Goal: Find specific page/section: Find specific page/section

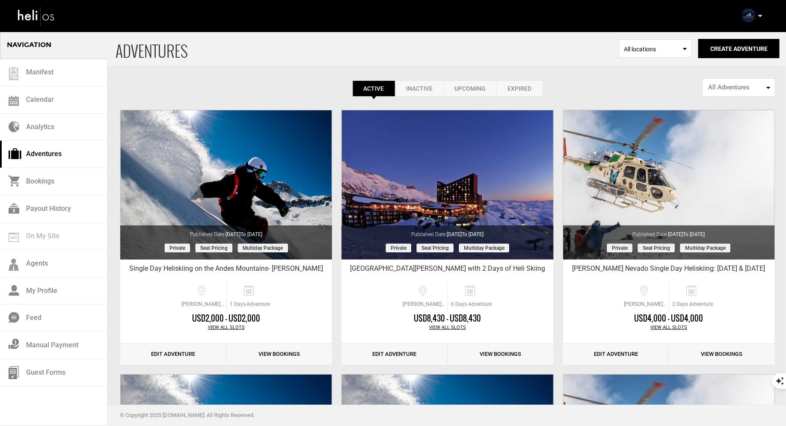
click at [756, 13] on div "Complete Your Profile Account Settings Change Password Logout" at bounding box center [753, 15] width 31 height 17
click at [760, 17] on icon at bounding box center [760, 16] width 4 height 2
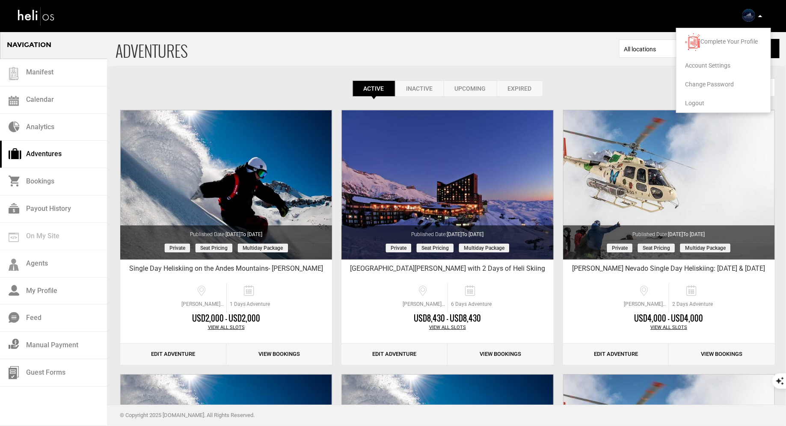
click at [702, 101] on span "Logout" at bounding box center [694, 103] width 19 height 7
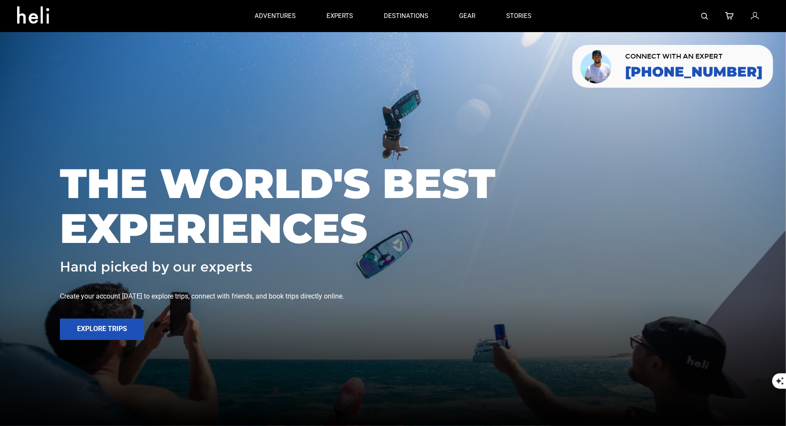
click at [751, 15] on icon at bounding box center [755, 16] width 8 height 11
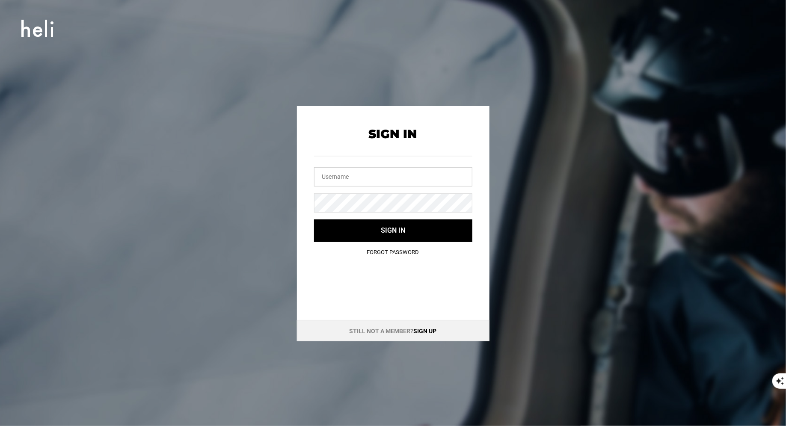
type input "vallenevado@heli.life"
drag, startPoint x: 391, startPoint y: 183, endPoint x: 281, endPoint y: 166, distance: 111.7
click at [287, 166] on div "Sign In vallenevado@heli.life Sign in Forgot Password Still not a member? Sign …" at bounding box center [393, 223] width 385 height 235
type input "whit"
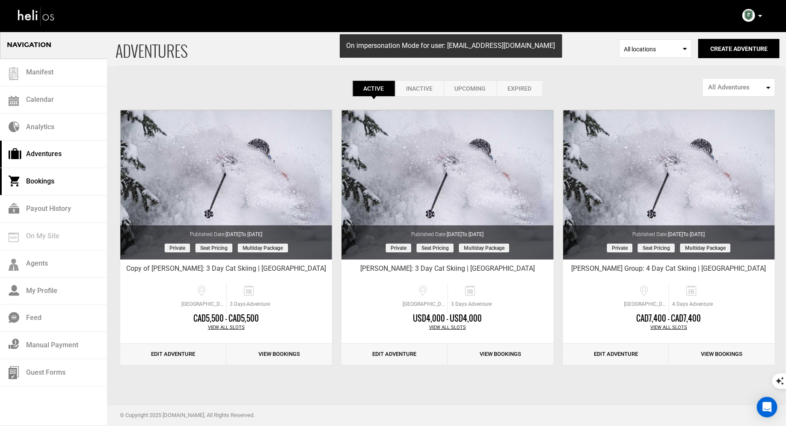
click at [33, 178] on link "Bookings" at bounding box center [53, 181] width 107 height 27
